Goal: Task Accomplishment & Management: Manage account settings

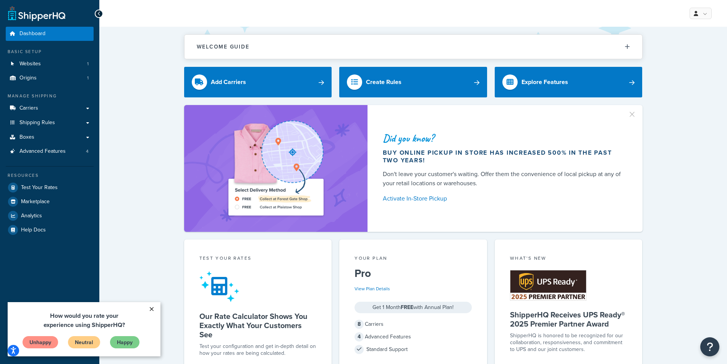
click at [152, 308] on link "×" at bounding box center [151, 309] width 13 height 14
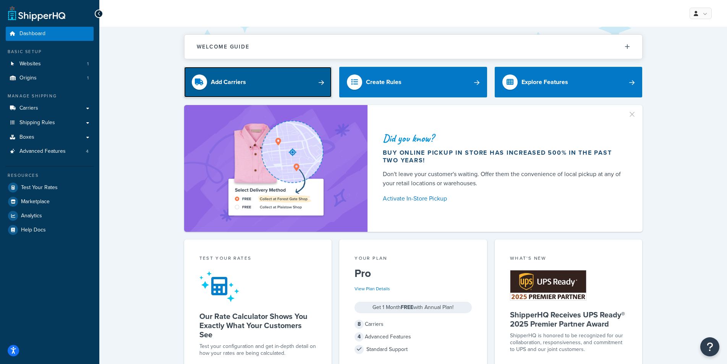
click at [237, 82] on div "Add Carriers" at bounding box center [228, 82] width 35 height 11
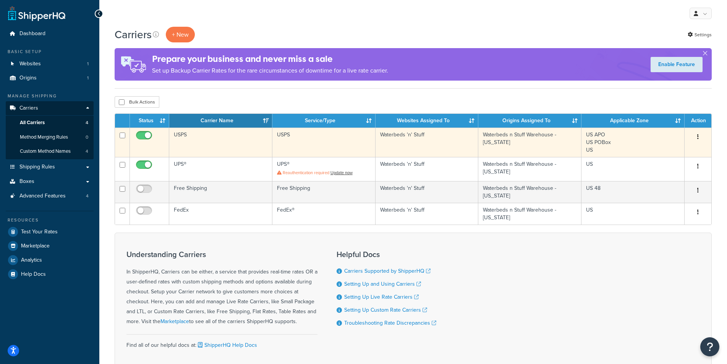
click at [209, 137] on td "USPS" at bounding box center [220, 142] width 103 height 29
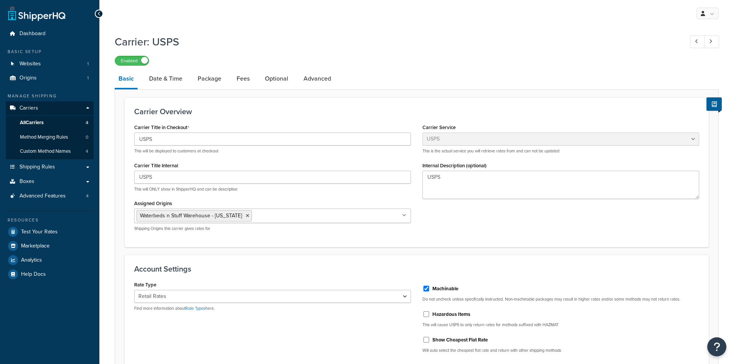
select select "usps"
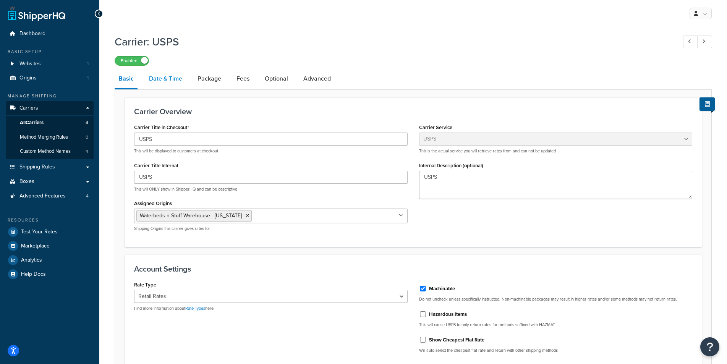
click at [150, 81] on link "Date & Time" at bounding box center [165, 79] width 41 height 18
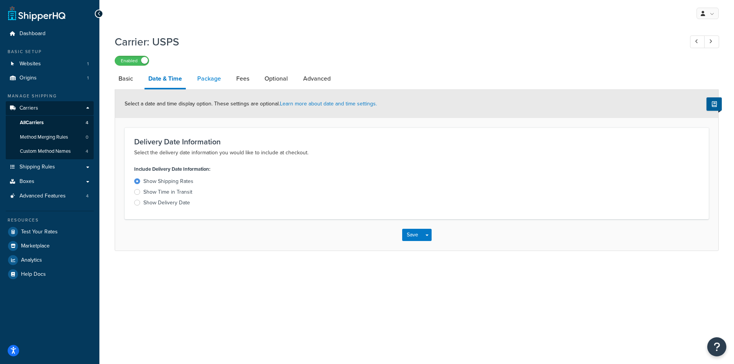
click at [208, 78] on link "Package" at bounding box center [208, 79] width 31 height 18
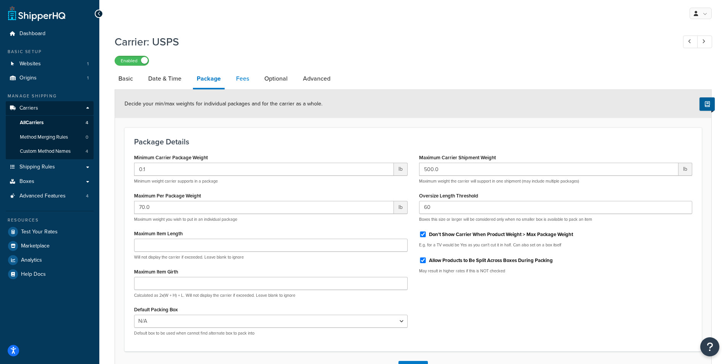
click at [245, 81] on link "Fees" at bounding box center [242, 79] width 21 height 18
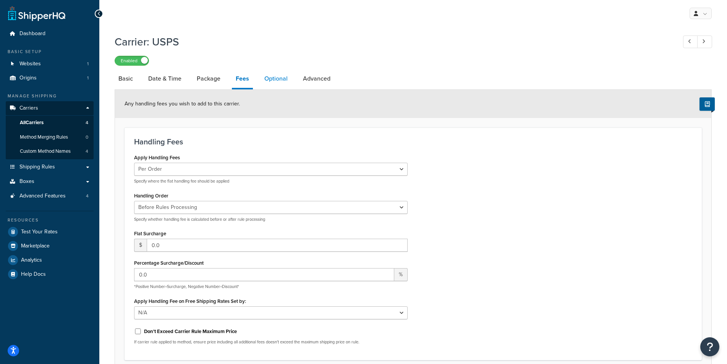
click at [268, 82] on link "Optional" at bounding box center [276, 79] width 31 height 18
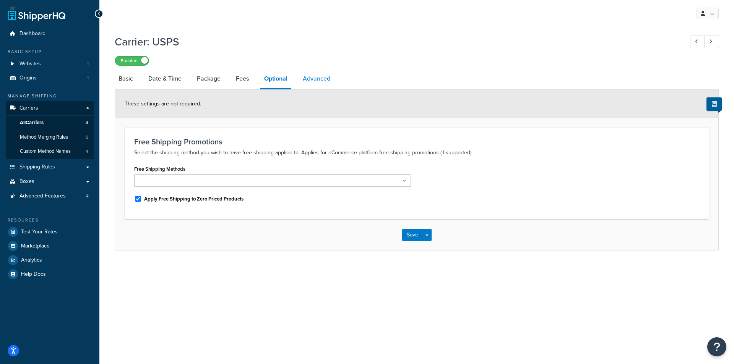
click at [311, 83] on link "Advanced" at bounding box center [316, 79] width 35 height 18
select select "false"
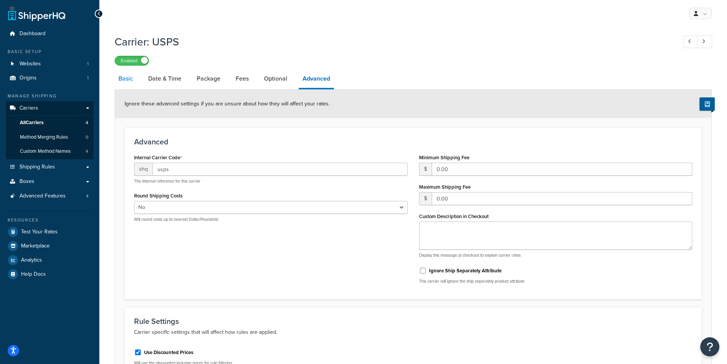
click at [133, 79] on link "Basic" at bounding box center [126, 79] width 22 height 18
select select "usps"
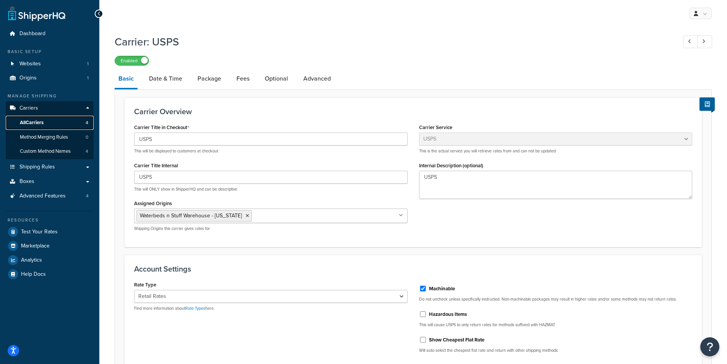
click at [37, 123] on span "All Carriers" at bounding box center [32, 123] width 24 height 6
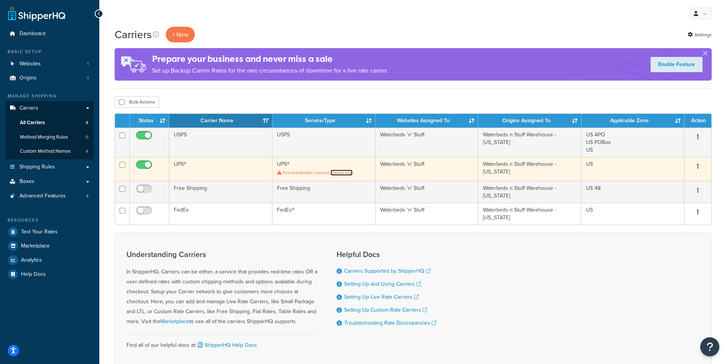
click at [343, 173] on link "Update now" at bounding box center [342, 173] width 22 height 6
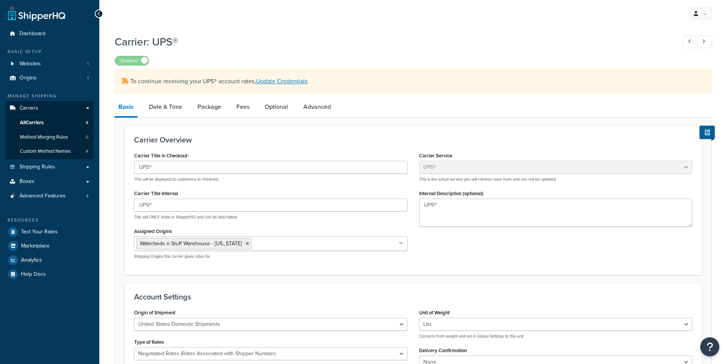
select select "ups"
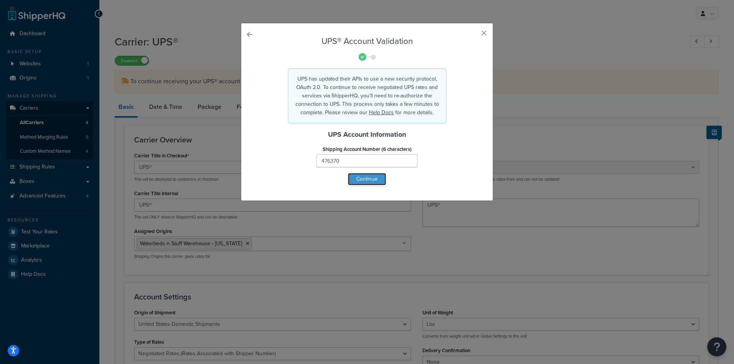
click at [376, 180] on button "Continue" at bounding box center [367, 179] width 38 height 12
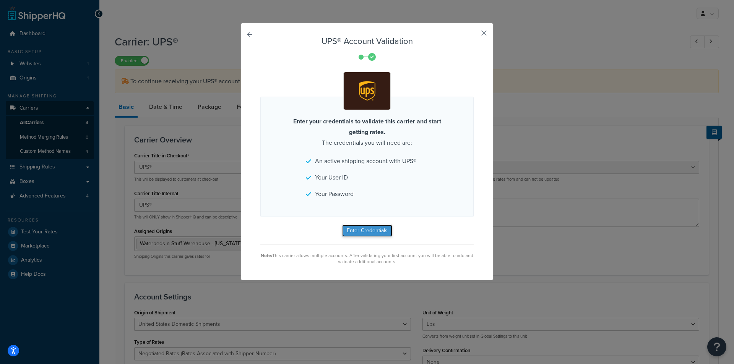
click at [359, 231] on button "Enter Credentials" at bounding box center [367, 231] width 50 height 12
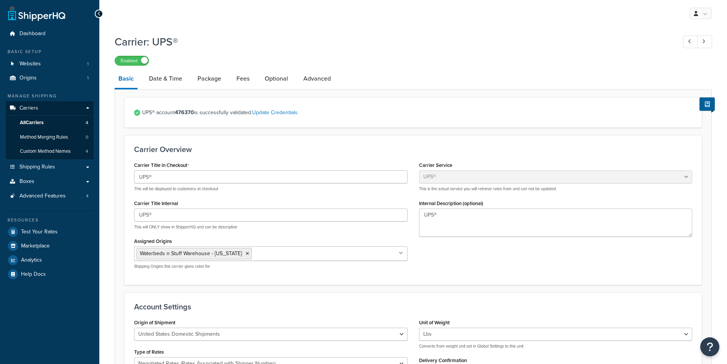
select select "ups"
click at [39, 122] on span "All Carriers" at bounding box center [32, 123] width 24 height 6
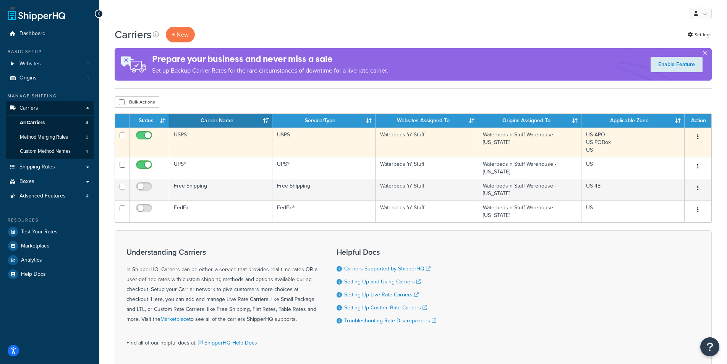
click at [187, 140] on td "USPS" at bounding box center [220, 142] width 103 height 29
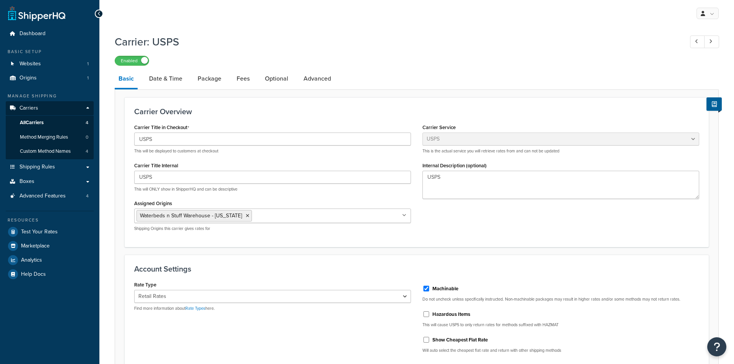
select select "usps"
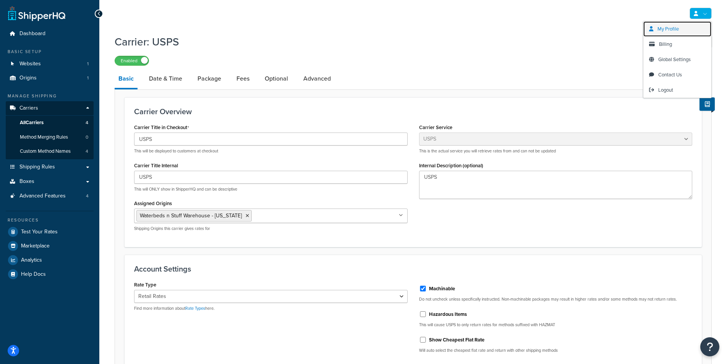
click at [683, 28] on link "My Profile" at bounding box center [678, 28] width 68 height 15
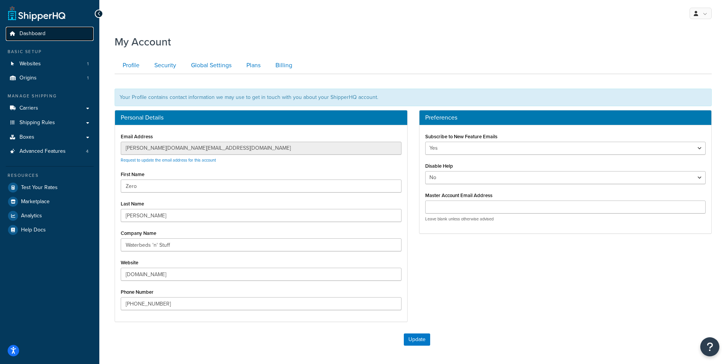
click at [31, 32] on span "Dashboard" at bounding box center [32, 34] width 26 height 6
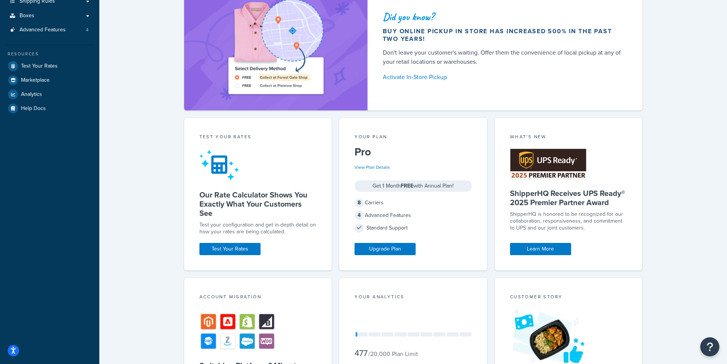
scroll to position [268, 0]
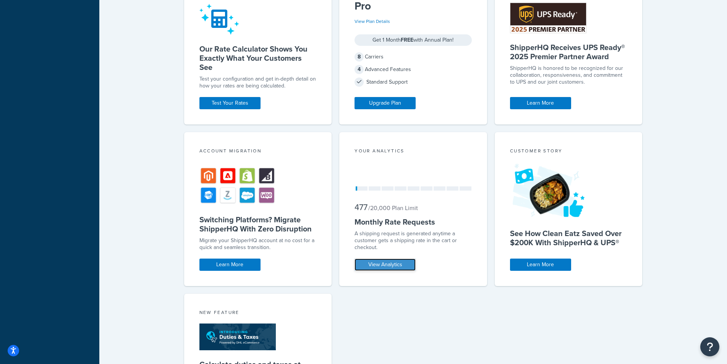
click at [391, 264] on link "View Analytics" at bounding box center [385, 265] width 61 height 12
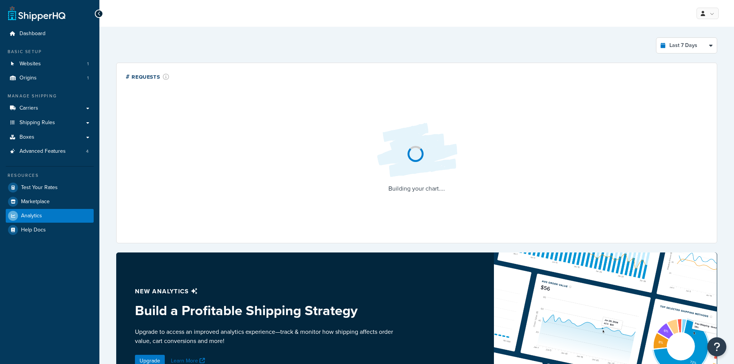
select select "last_7_days"
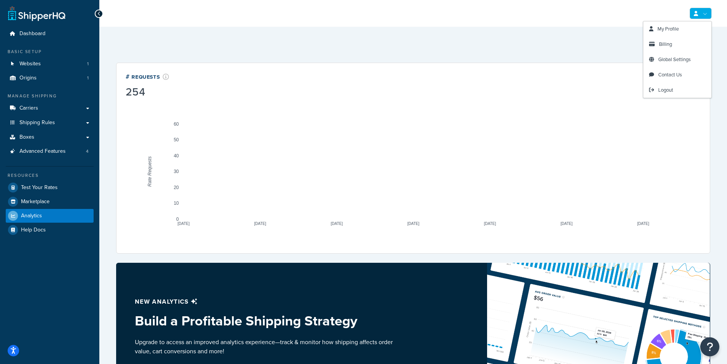
click at [703, 12] on link at bounding box center [701, 13] width 22 height 11
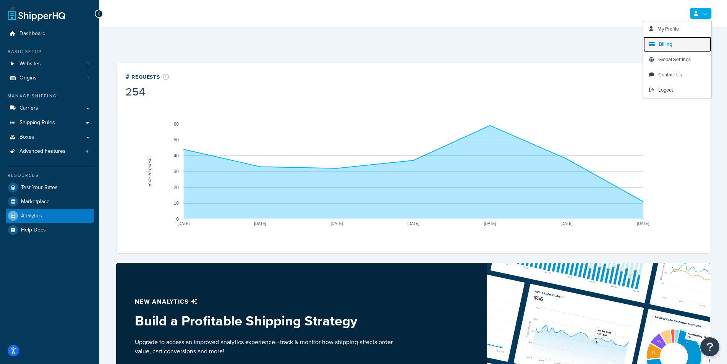
click at [665, 43] on span "Billing" at bounding box center [665, 44] width 13 height 7
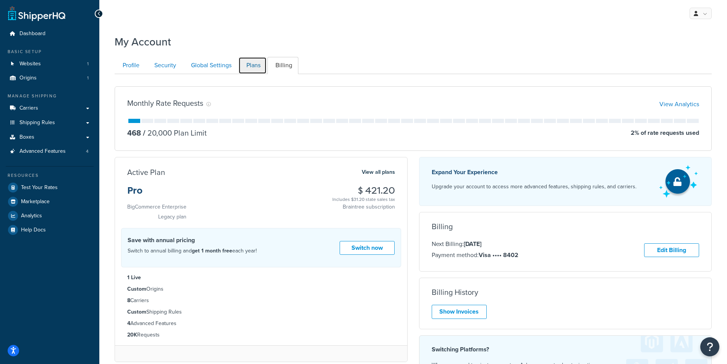
click at [248, 63] on link "Plans" at bounding box center [252, 65] width 28 height 17
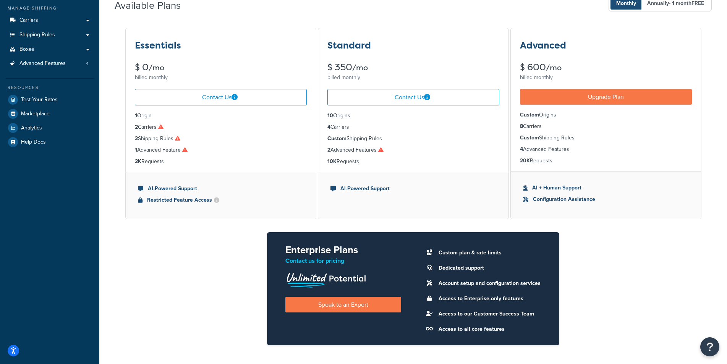
scroll to position [74, 0]
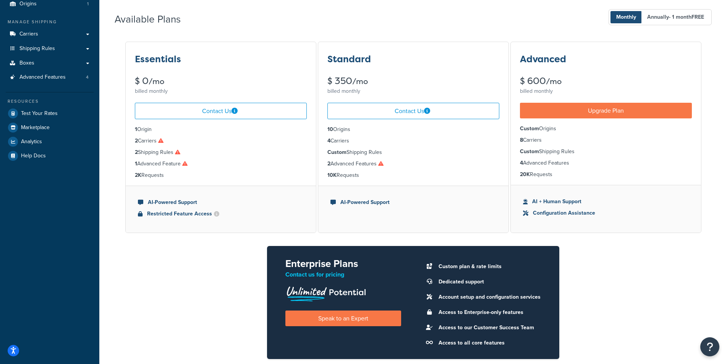
click at [383, 164] on icon at bounding box center [380, 163] width 5 height 5
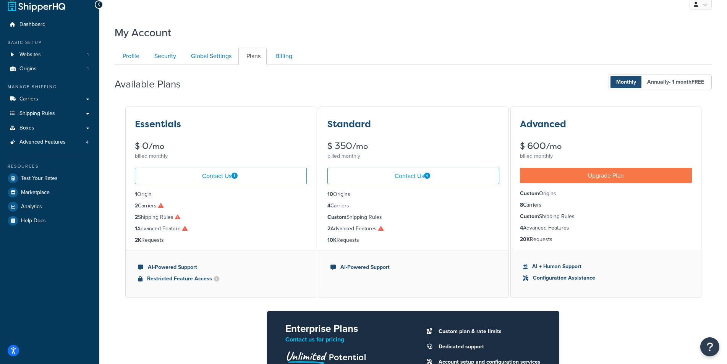
scroll to position [0, 0]
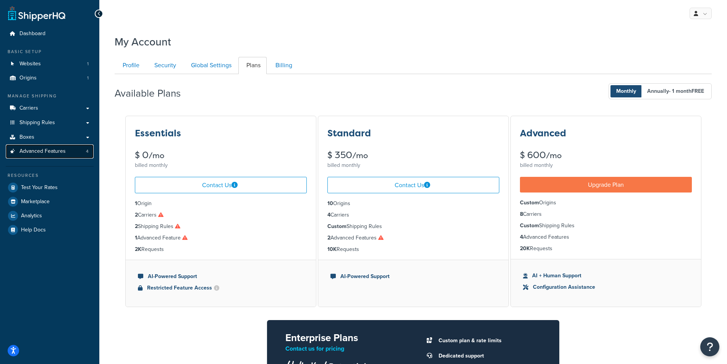
click at [56, 154] on span "Advanced Features" at bounding box center [42, 151] width 46 height 6
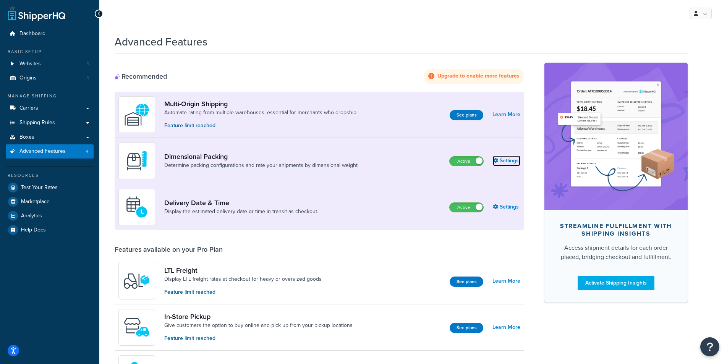
click at [502, 159] on link "Settings" at bounding box center [507, 161] width 28 height 11
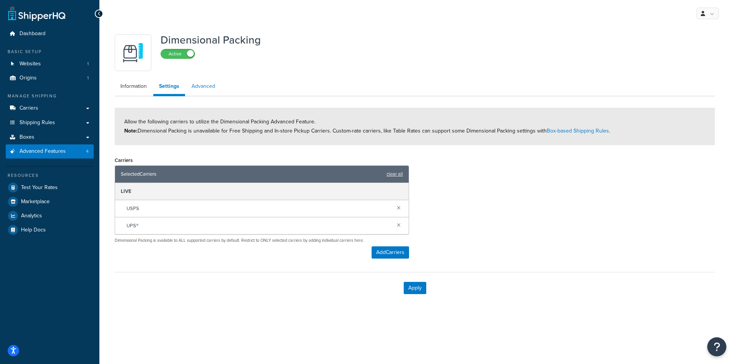
click at [204, 89] on link "Advanced" at bounding box center [203, 86] width 35 height 15
select select "false"
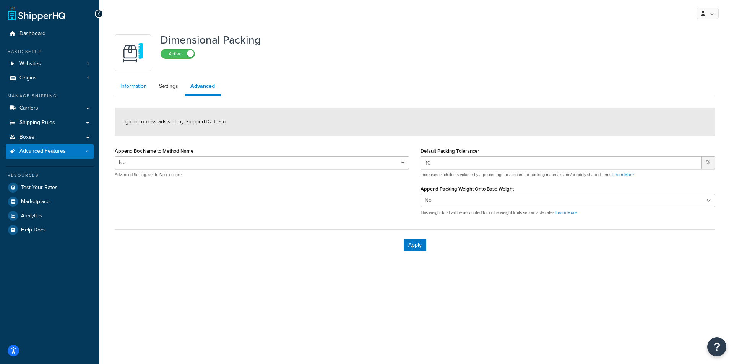
click at [128, 91] on link "Information" at bounding box center [134, 86] width 38 height 15
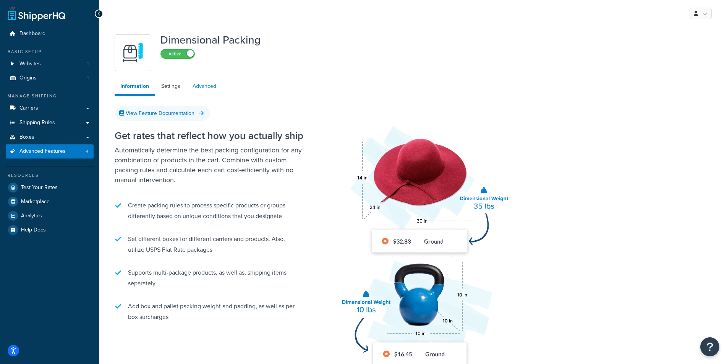
click at [196, 85] on link "Advanced" at bounding box center [204, 86] width 35 height 15
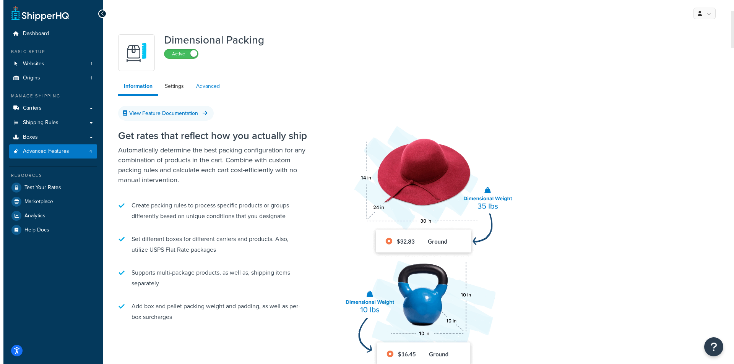
select select "false"
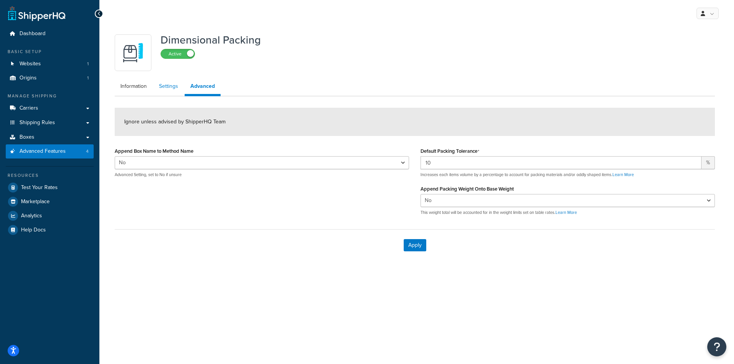
click at [164, 88] on link "Settings" at bounding box center [168, 86] width 31 height 15
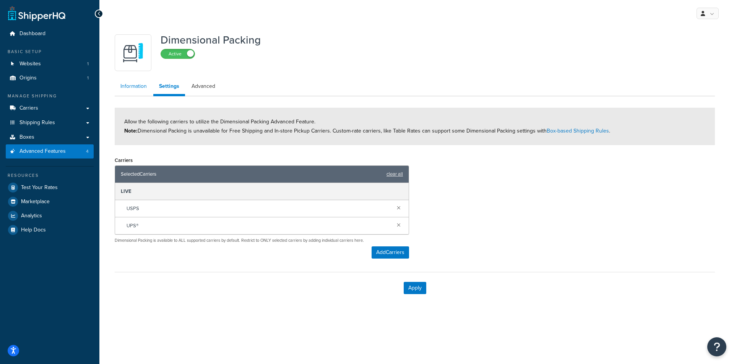
click at [135, 90] on link "Information" at bounding box center [134, 86] width 38 height 15
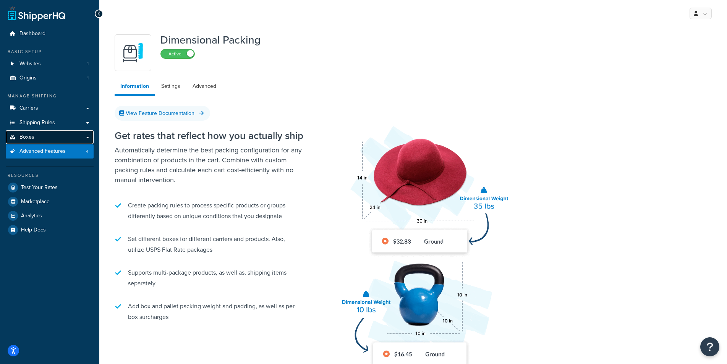
click at [51, 139] on link "Boxes" at bounding box center [50, 137] width 88 height 14
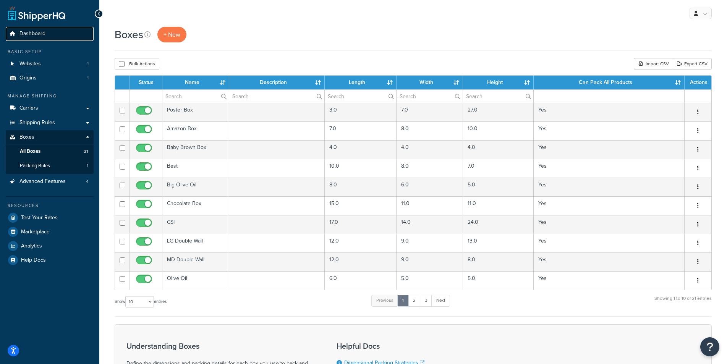
click at [34, 31] on span "Dashboard" at bounding box center [32, 34] width 26 height 6
